Goal: Information Seeking & Learning: Learn about a topic

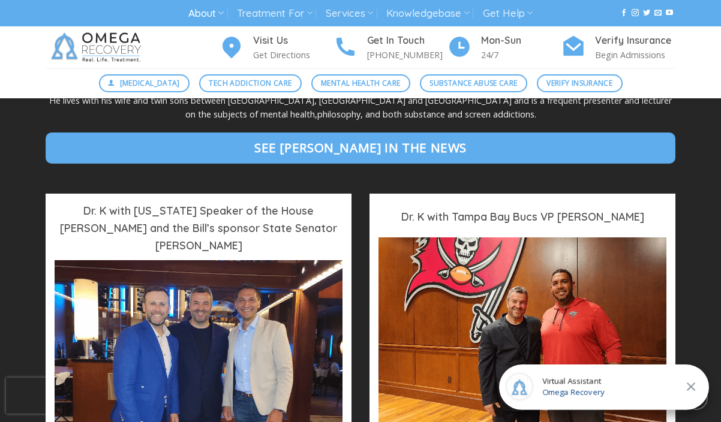
scroll to position [852, 0]
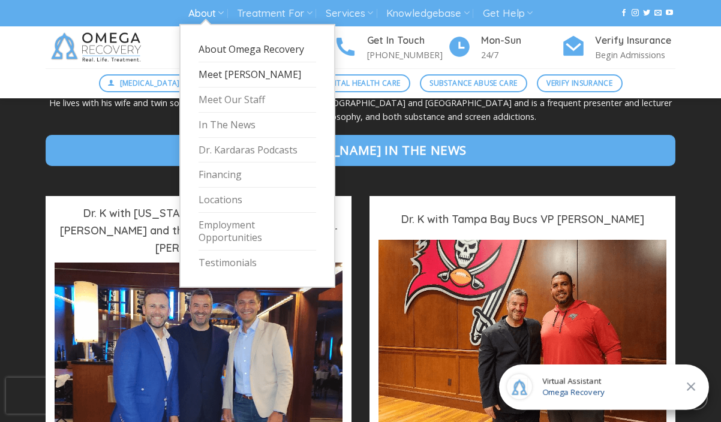
click at [223, 47] on link "About Omega Recovery" at bounding box center [258, 49] width 118 height 25
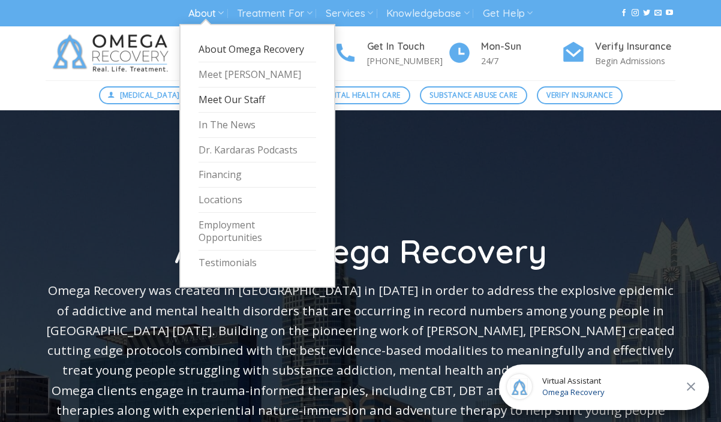
click at [221, 98] on link "Meet Our Staff" at bounding box center [258, 100] width 118 height 25
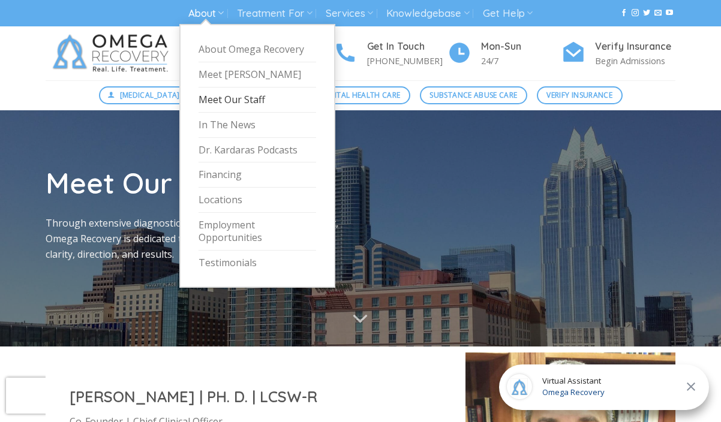
click at [236, 98] on link "Meet Our Staff" at bounding box center [258, 100] width 118 height 25
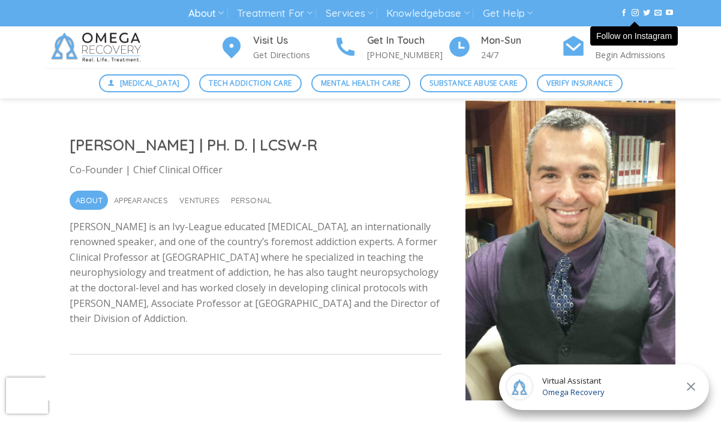
scroll to position [258, 0]
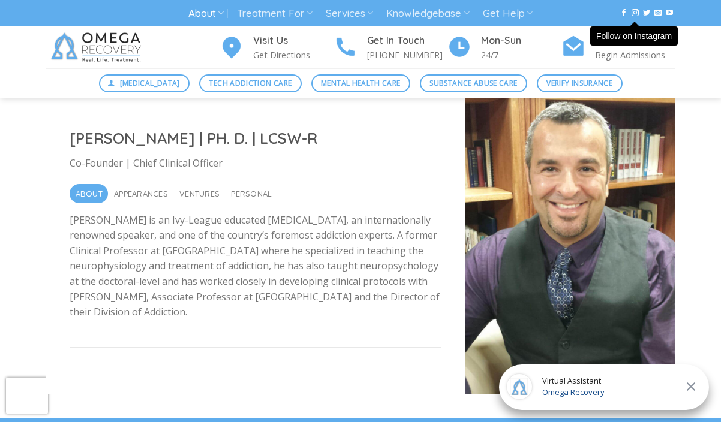
click at [365, 209] on div "Dr. Kardaras is an Ivy-League educated psychologist, an internationally renowne…" at bounding box center [256, 268] width 372 height 130
click at [365, 141] on h2 "Dr. Nicholas Kardaras | PH. D. | LCSW-R" at bounding box center [256, 138] width 372 height 20
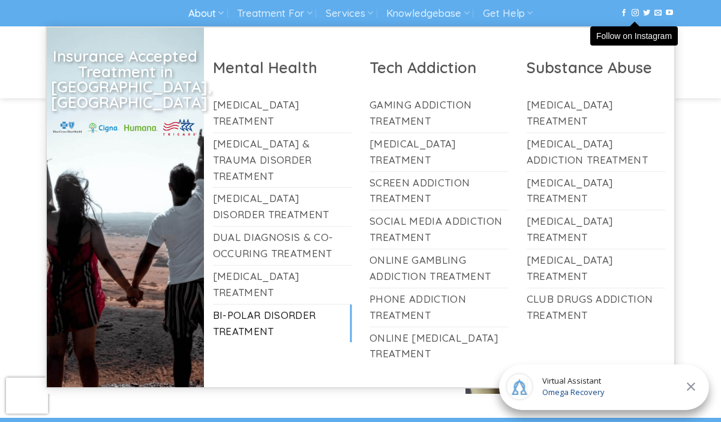
click at [231, 305] on link "Bi-Polar Disorder Treatment" at bounding box center [282, 324] width 139 height 38
